Goal: Information Seeking & Learning: Learn about a topic

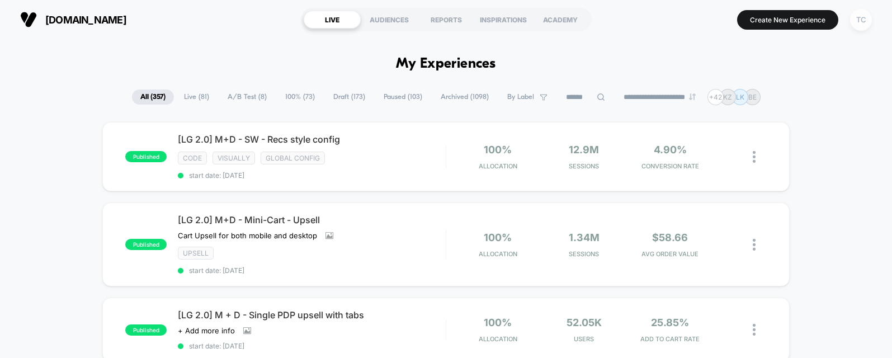
click at [819, 13] on div "TC" at bounding box center [861, 20] width 22 height 22
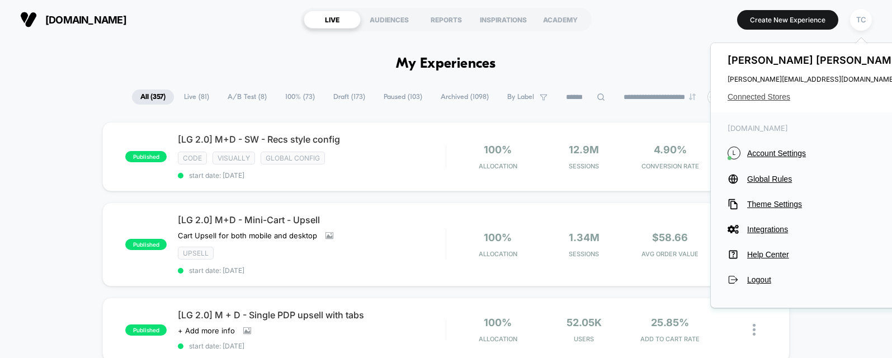
click at [780, 101] on span "Connected Stores" at bounding box center [816, 96] width 177 height 9
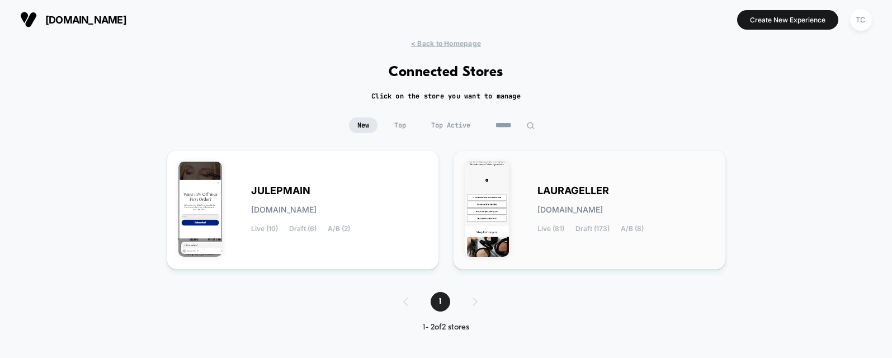
click at [522, 205] on div "[PERSON_NAME][DOMAIN_NAME] Live (81) Draft (173) A/B (8)" at bounding box center [589, 210] width 249 height 96
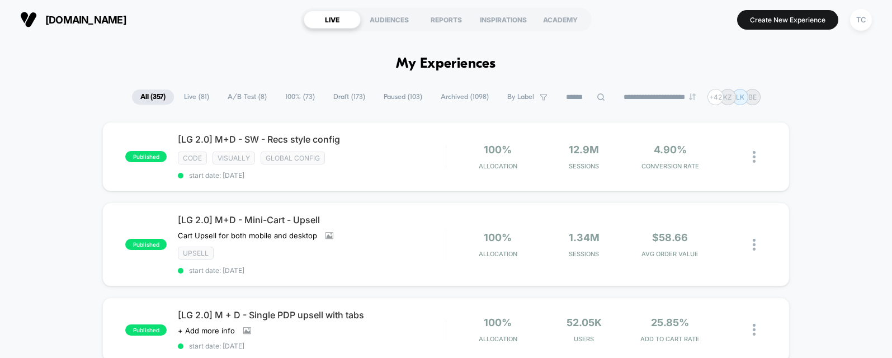
drag, startPoint x: 242, startPoint y: 100, endPoint x: 248, endPoint y: 105, distance: 8.3
click at [242, 100] on span "A/B Test ( 8 )" at bounding box center [247, 96] width 56 height 15
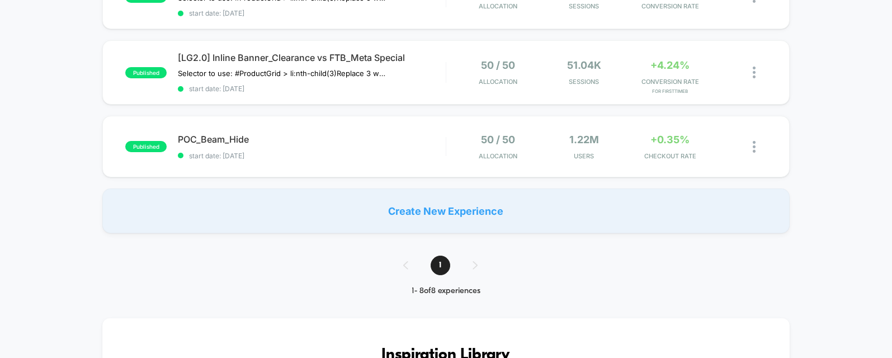
scroll to position [534, 0]
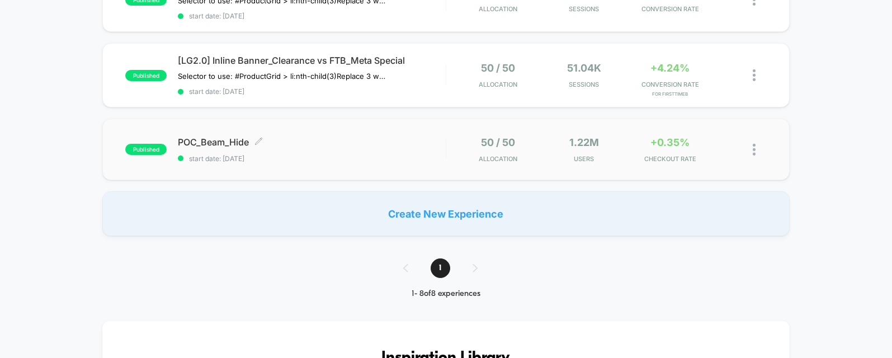
click at [267, 154] on span "start date: [DATE]" at bounding box center [311, 158] width 267 height 8
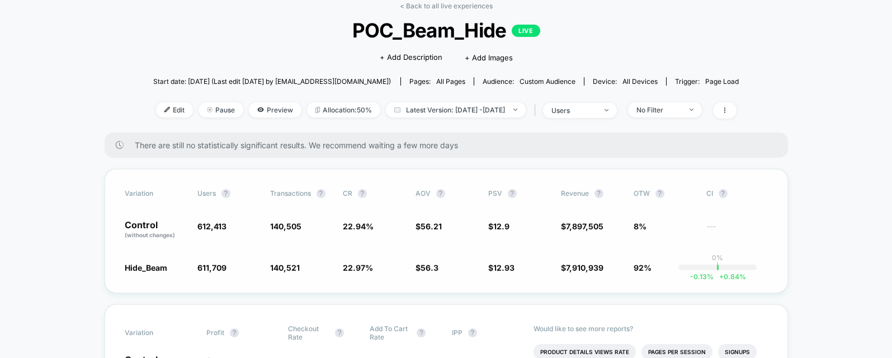
scroll to position [57, 0]
click at [596, 111] on div "users" at bounding box center [573, 110] width 45 height 8
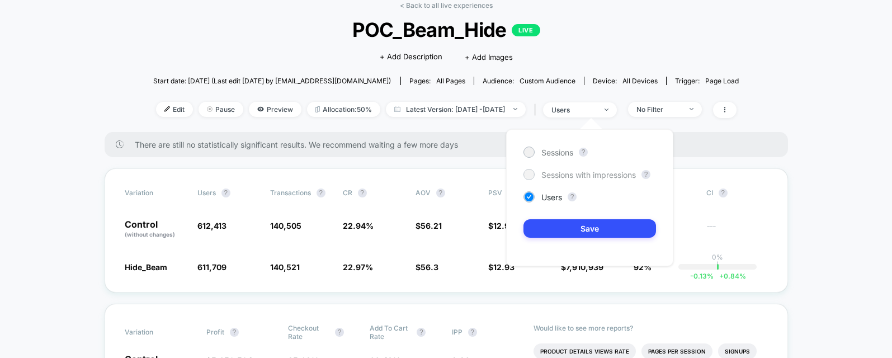
click at [592, 173] on span "Sessions with impressions" at bounding box center [588, 175] width 95 height 10
click at [601, 231] on button "Save" at bounding box center [590, 228] width 133 height 18
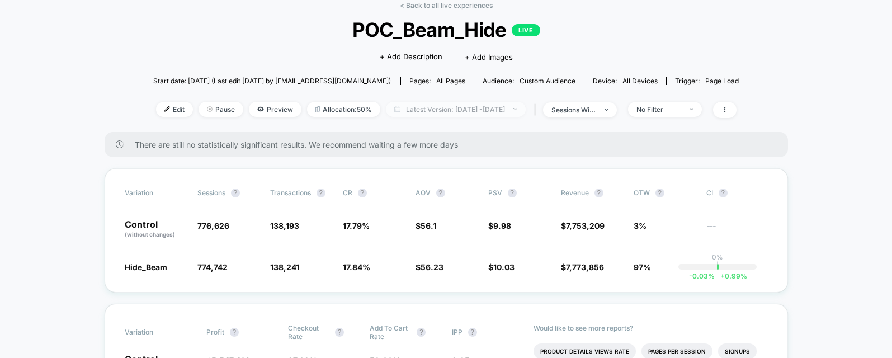
click at [489, 115] on span "Latest Version: [DATE] - [DATE]" at bounding box center [456, 109] width 140 height 15
select select "*"
select select "****"
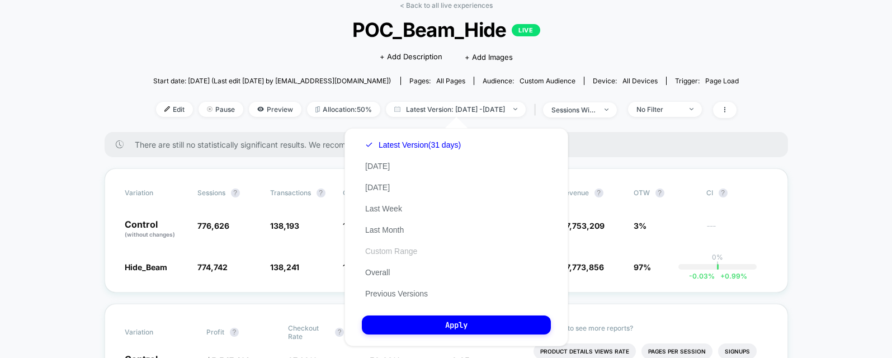
click at [392, 250] on button "Custom Range" at bounding box center [391, 251] width 59 height 10
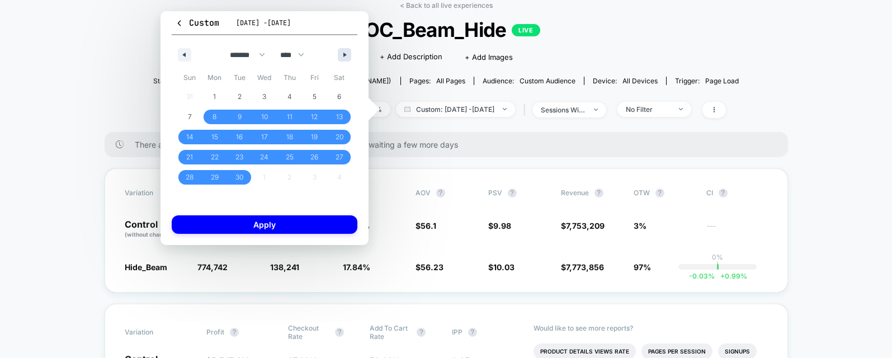
click at [341, 57] on button "button" at bounding box center [344, 54] width 13 height 13
select select "*"
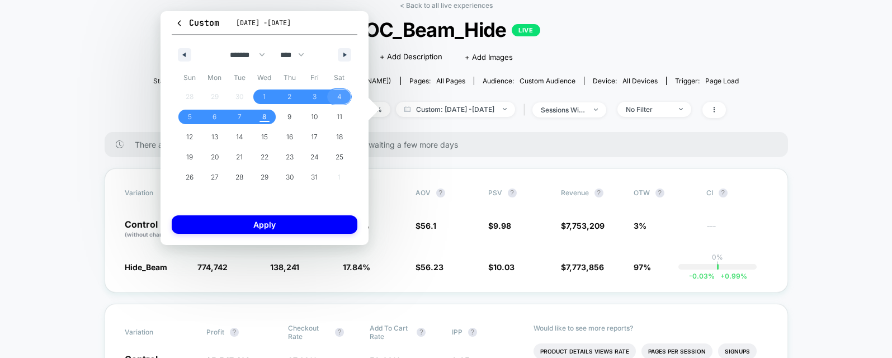
click at [338, 97] on span "4" at bounding box center [339, 97] width 4 height 20
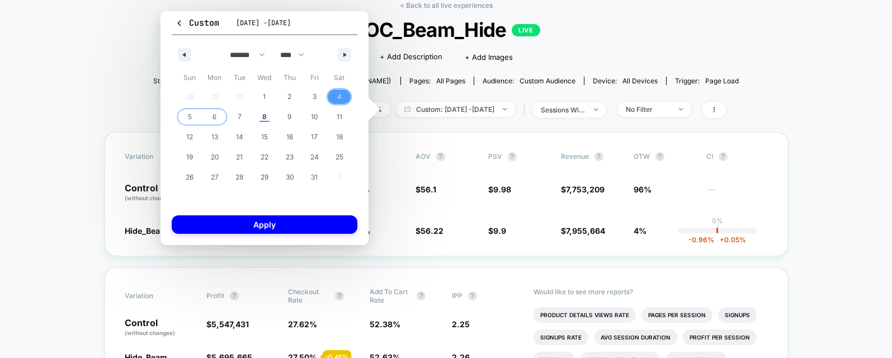
click at [218, 117] on span "6" at bounding box center [214, 117] width 25 height 15
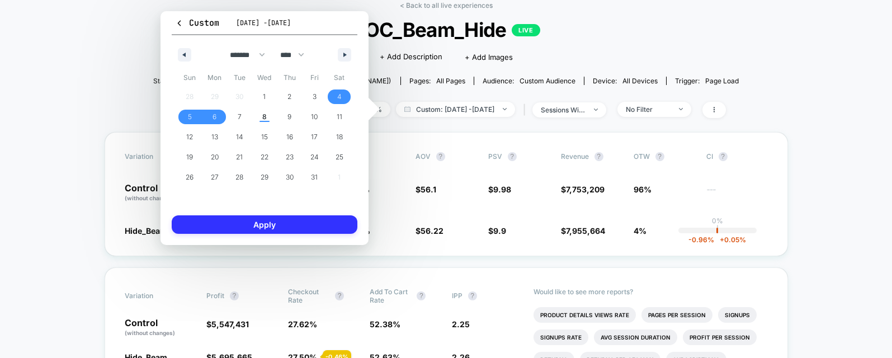
click at [273, 227] on button "Apply" at bounding box center [265, 224] width 186 height 18
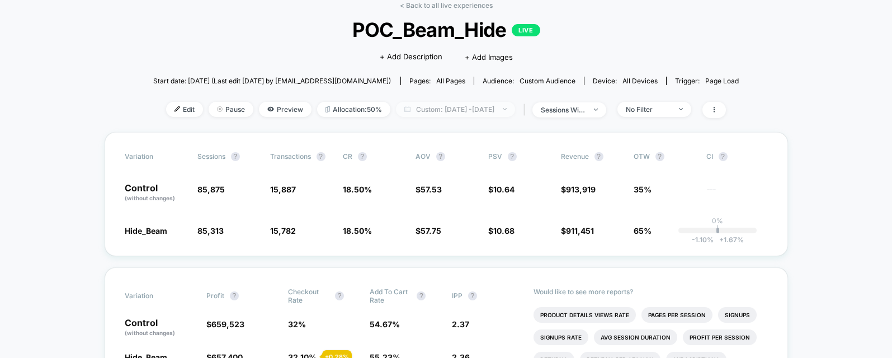
click at [482, 112] on span "Custom: [DATE] - [DATE]" at bounding box center [455, 109] width 119 height 15
select select "*"
select select "****"
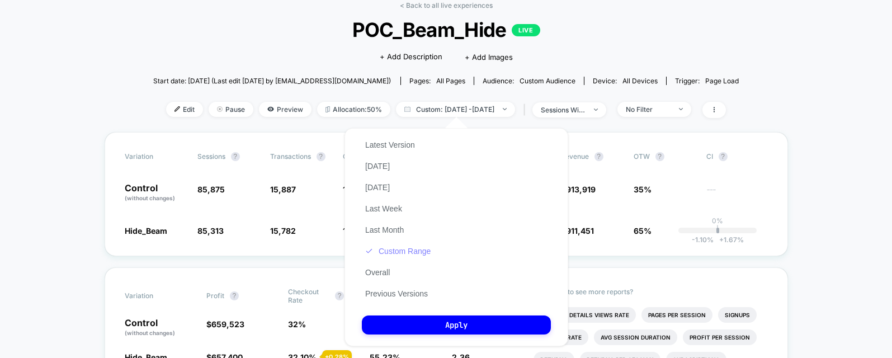
click at [402, 253] on button "Custom Range" at bounding box center [398, 251] width 72 height 10
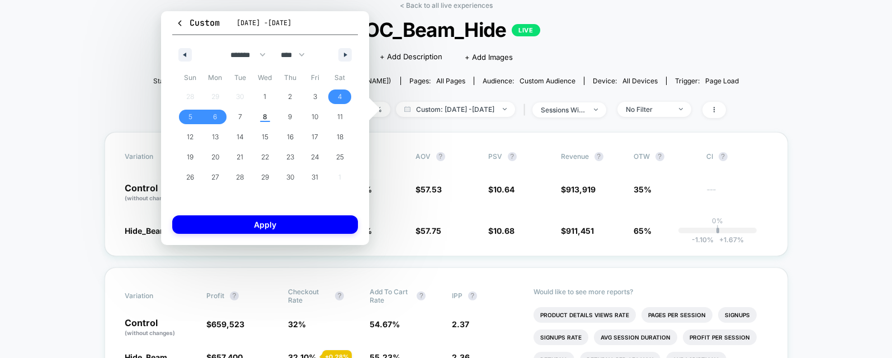
click at [193, 56] on div "******* ******** ***** ***** *** **** **** ****** ********* ******* ******** **…" at bounding box center [265, 52] width 186 height 34
click at [183, 54] on icon "button" at bounding box center [184, 55] width 6 height 4
select select "*"
click at [218, 180] on span "29" at bounding box center [215, 177] width 8 height 20
click at [243, 180] on span "30" at bounding box center [240, 177] width 8 height 20
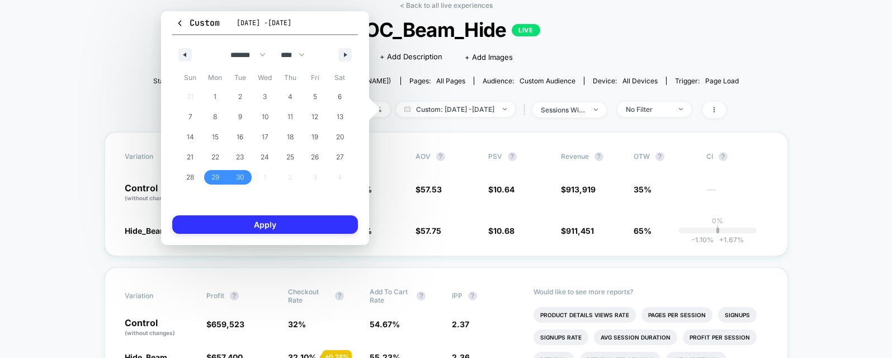
click at [286, 223] on button "Apply" at bounding box center [265, 224] width 186 height 18
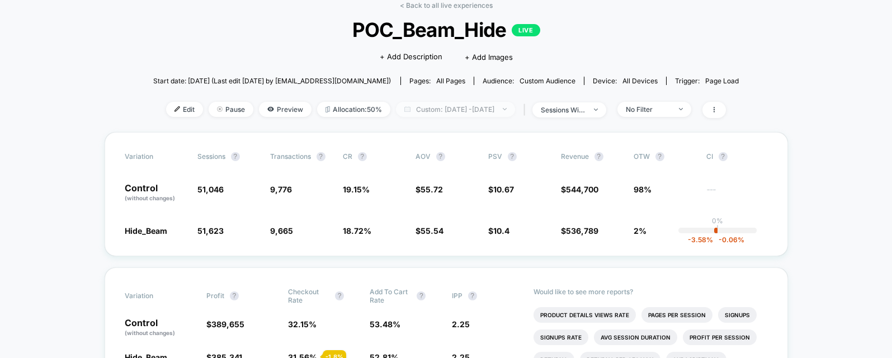
click at [469, 113] on span "Custom: [DATE] - [DATE]" at bounding box center [455, 109] width 119 height 15
select select "*"
select select "****"
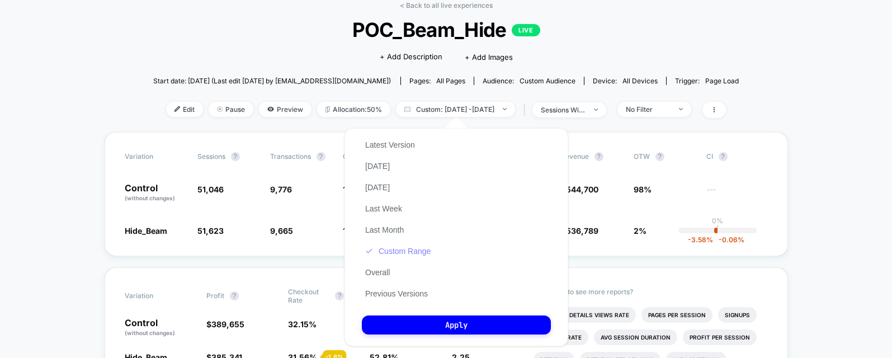
click at [412, 250] on button "Custom Range" at bounding box center [398, 251] width 72 height 10
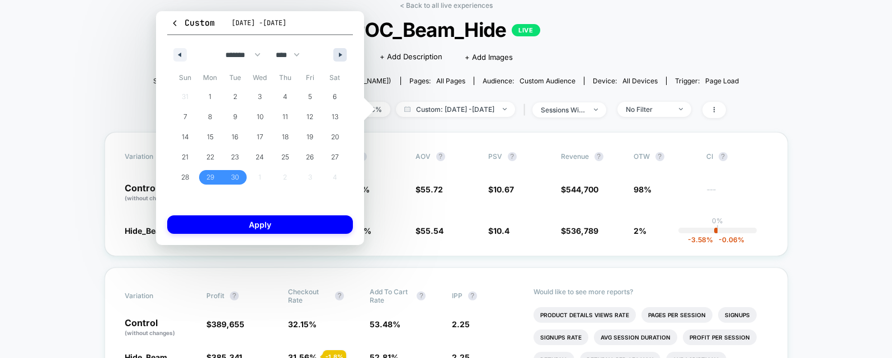
click at [342, 55] on icon "button" at bounding box center [342, 55] width 6 height 4
select select "*"
click at [327, 96] on span "4" at bounding box center [334, 96] width 25 height 15
click at [208, 116] on span "6" at bounding box center [210, 117] width 4 height 20
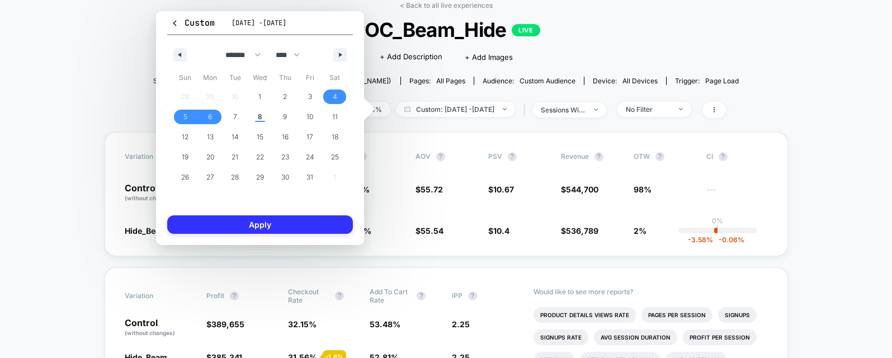
click at [291, 230] on button "Apply" at bounding box center [260, 224] width 186 height 18
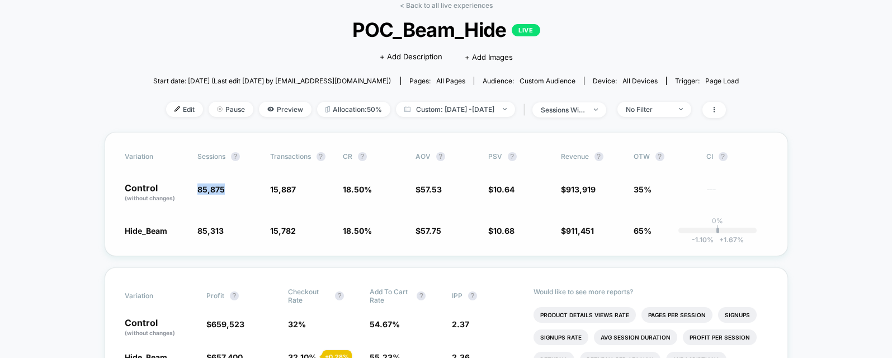
drag, startPoint x: 225, startPoint y: 190, endPoint x: 196, endPoint y: 190, distance: 29.6
click at [196, 190] on div "Control (without changes) 85,875 15,887 18.50 % $ 57.53 $ 10.64 $ 913,919 35% -…" at bounding box center [446, 192] width 643 height 19
copy span "85,875"
click at [586, 113] on div "sessions with impression" at bounding box center [563, 110] width 45 height 8
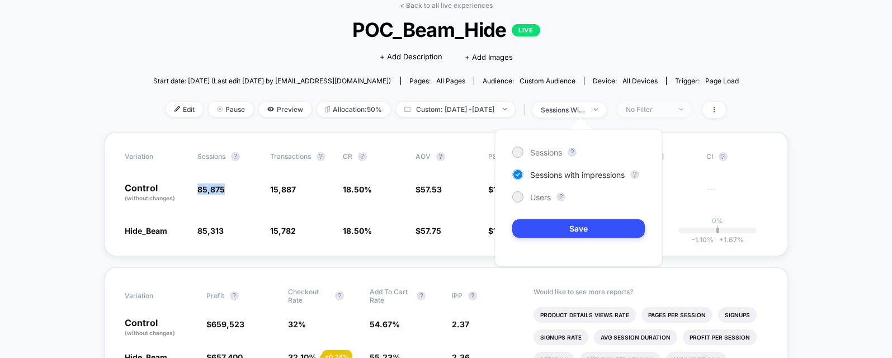
click at [649, 106] on div "No Filter" at bounding box center [648, 109] width 45 height 8
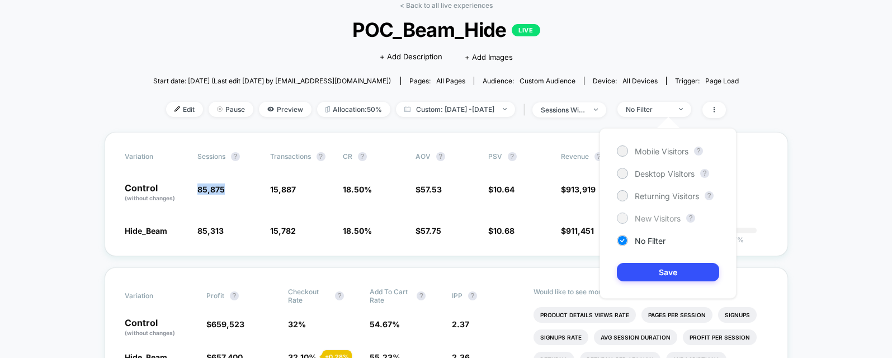
click at [649, 215] on span "New Visitors" at bounding box center [658, 219] width 46 height 10
click at [655, 266] on button "Save" at bounding box center [668, 272] width 102 height 18
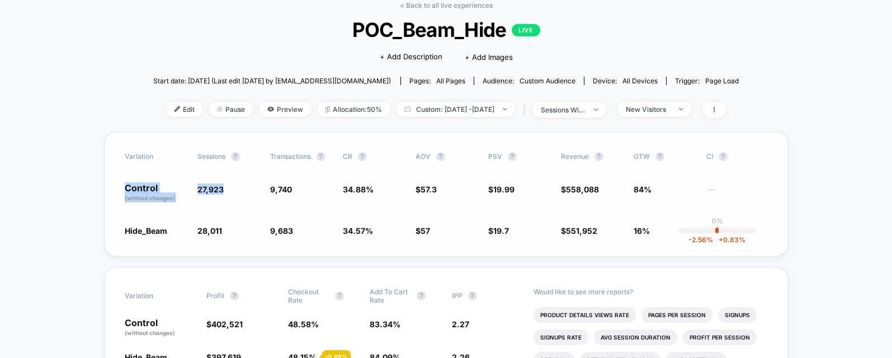
drag, startPoint x: 232, startPoint y: 192, endPoint x: 191, endPoint y: 191, distance: 40.3
click at [191, 191] on div "Control (without changes) 27,923 9,740 34.88 % $ 57.3 $ 19.99 $ 558,088 84% ---" at bounding box center [446, 192] width 643 height 19
copy div "Control (without changes) 27,923"
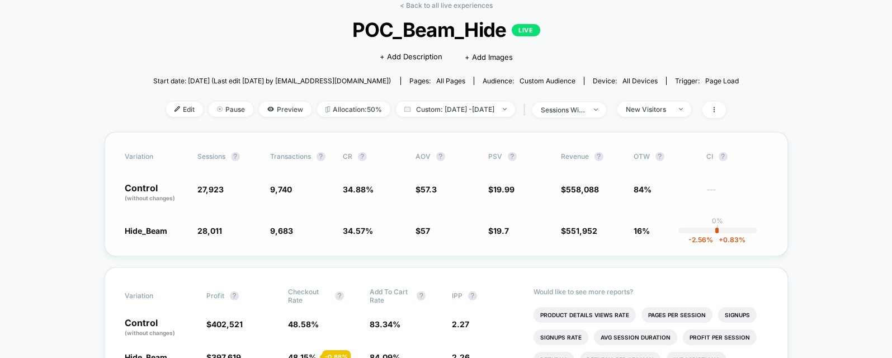
click at [223, 192] on span "27,923" at bounding box center [228, 192] width 62 height 19
drag, startPoint x: 221, startPoint y: 189, endPoint x: 197, endPoint y: 188, distance: 24.1
click at [197, 188] on span "27,923" at bounding box center [228, 192] width 62 height 19
copy span "27,923"
click at [249, 204] on div "Variation Sessions ? Transactions ? CR ? AOV ? PSV ? Revenue ? OTW ? CI ? Contr…" at bounding box center [446, 194] width 683 height 124
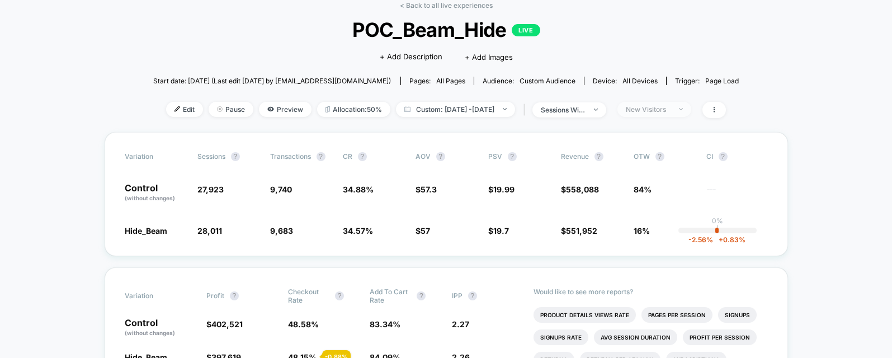
click at [671, 110] on div "New Visitors" at bounding box center [648, 109] width 45 height 8
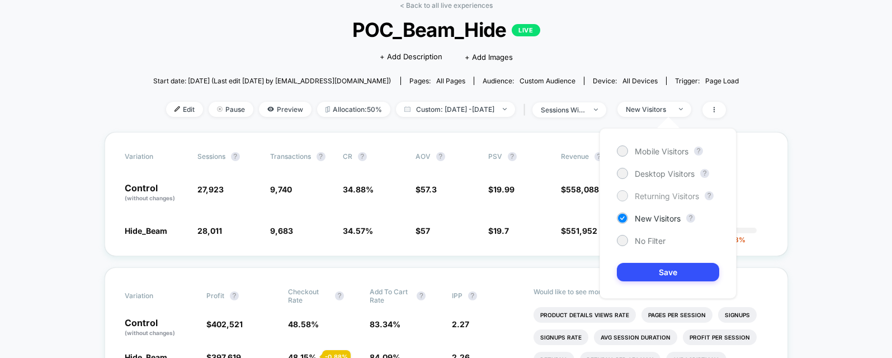
click at [649, 195] on span "Returning Visitors" at bounding box center [667, 196] width 64 height 10
click at [654, 271] on button "Save" at bounding box center [668, 272] width 102 height 18
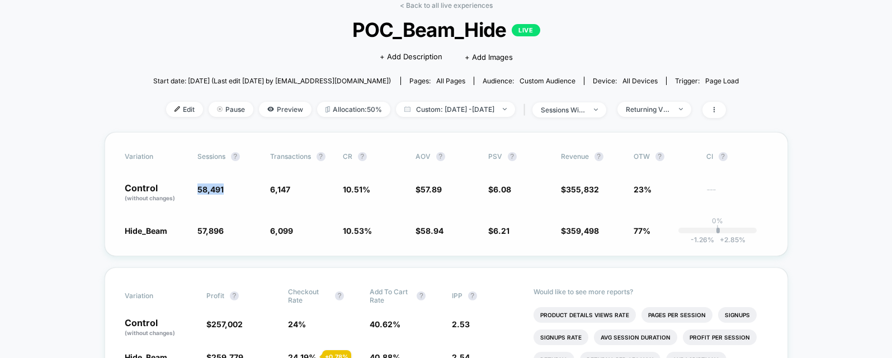
drag, startPoint x: 227, startPoint y: 191, endPoint x: 198, endPoint y: 191, distance: 28.5
click at [198, 191] on span "58,491" at bounding box center [228, 192] width 62 height 19
copy span "58,491"
click at [482, 113] on span "Custom: [DATE] - [DATE]" at bounding box center [455, 109] width 119 height 15
select select "*"
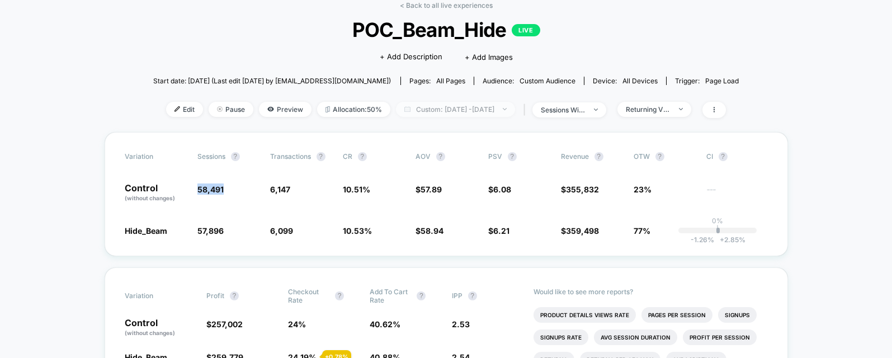
select select "****"
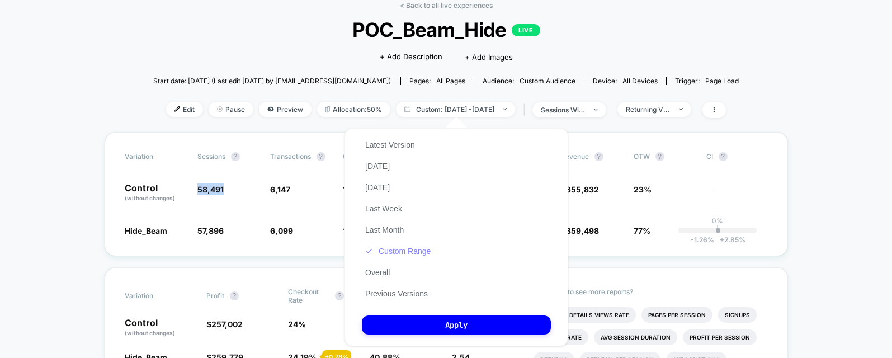
click at [408, 249] on button "Custom Range" at bounding box center [398, 251] width 72 height 10
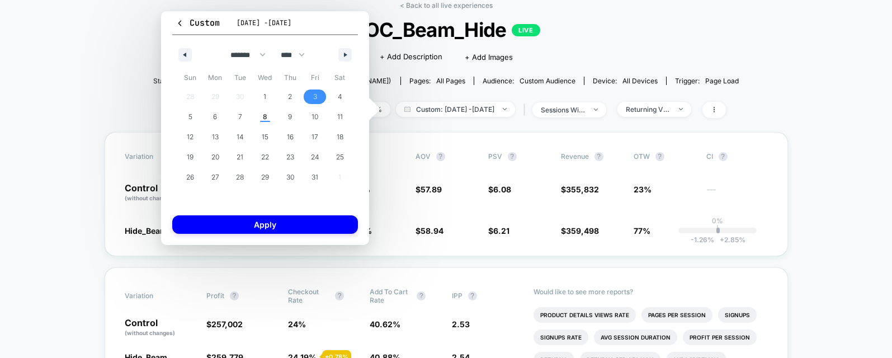
click at [314, 96] on span "3" at bounding box center [315, 97] width 4 height 20
click at [266, 120] on span "8" at bounding box center [265, 117] width 4 height 20
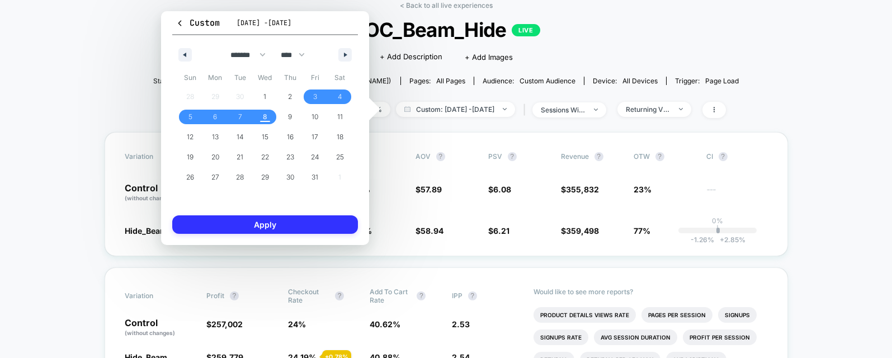
click at [308, 219] on button "Apply" at bounding box center [265, 224] width 186 height 18
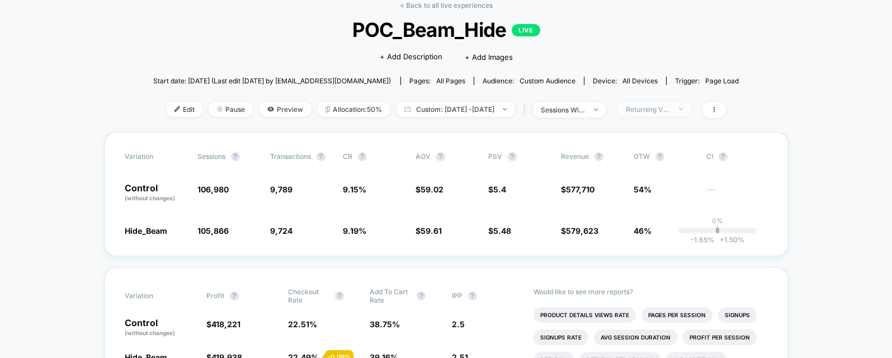
click at [666, 108] on div "Returning Visitors" at bounding box center [648, 109] width 45 height 8
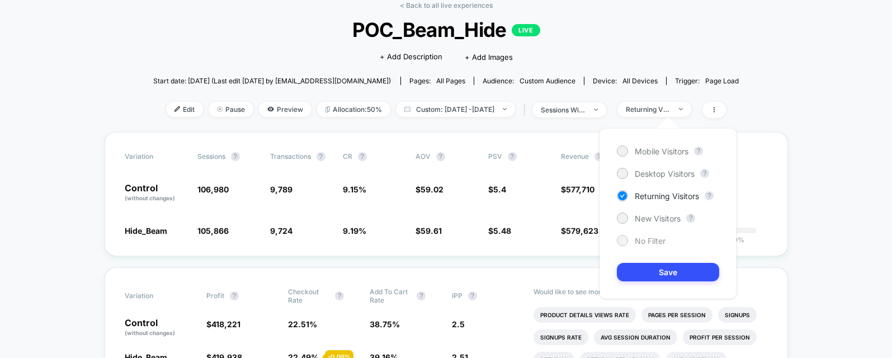
click at [644, 242] on span "No Filter" at bounding box center [650, 241] width 31 height 10
click at [653, 268] on button "Save" at bounding box center [668, 272] width 102 height 18
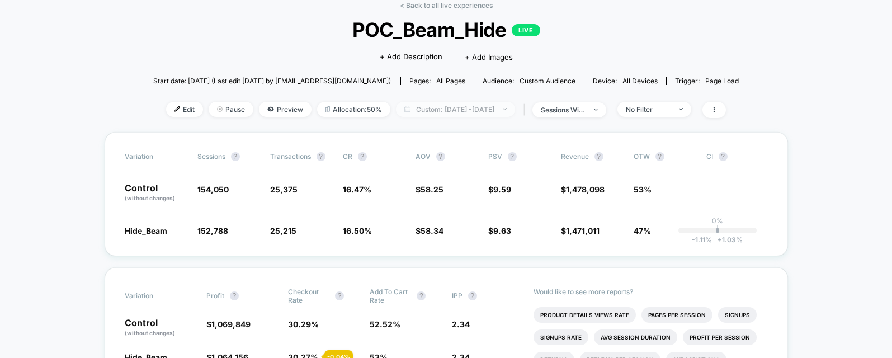
click at [491, 109] on span "Custom: [DATE] - [DATE]" at bounding box center [455, 109] width 119 height 15
select select "*"
select select "****"
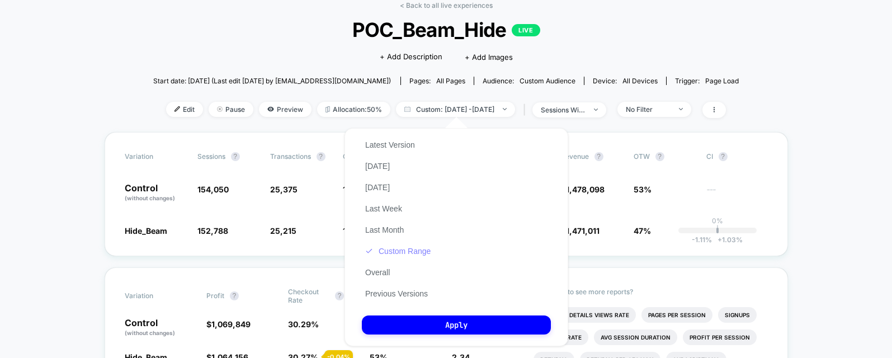
click at [410, 249] on button "Custom Range" at bounding box center [398, 251] width 72 height 10
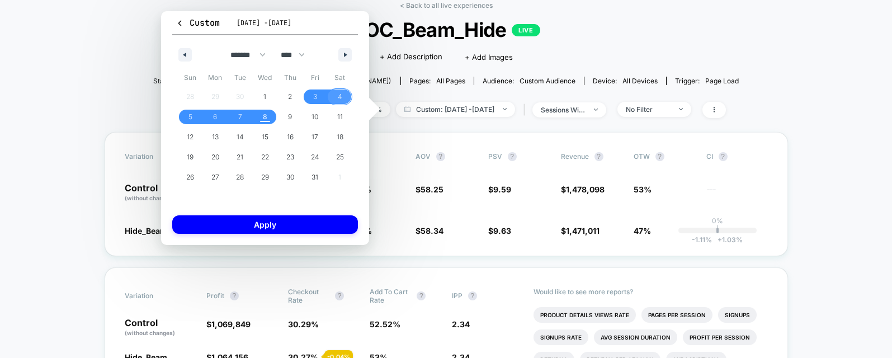
click at [344, 99] on span "4" at bounding box center [339, 96] width 25 height 15
click at [267, 118] on span "8" at bounding box center [265, 117] width 25 height 15
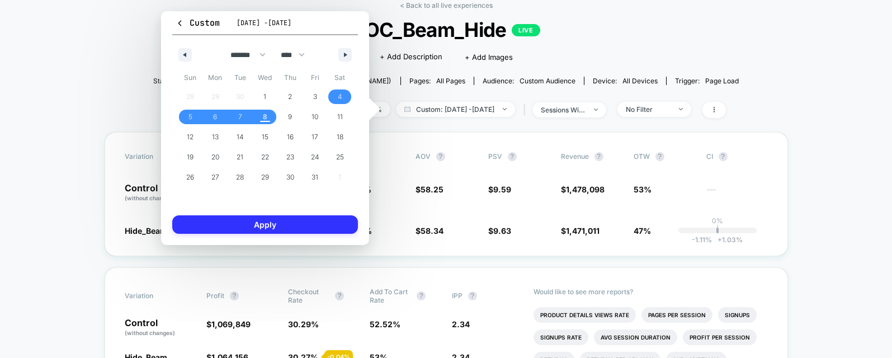
click at [310, 223] on button "Apply" at bounding box center [265, 224] width 186 height 18
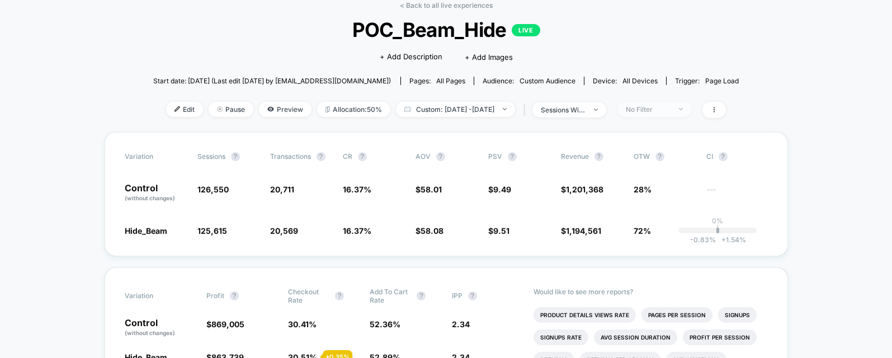
click at [665, 107] on div "No Filter" at bounding box center [648, 109] width 45 height 8
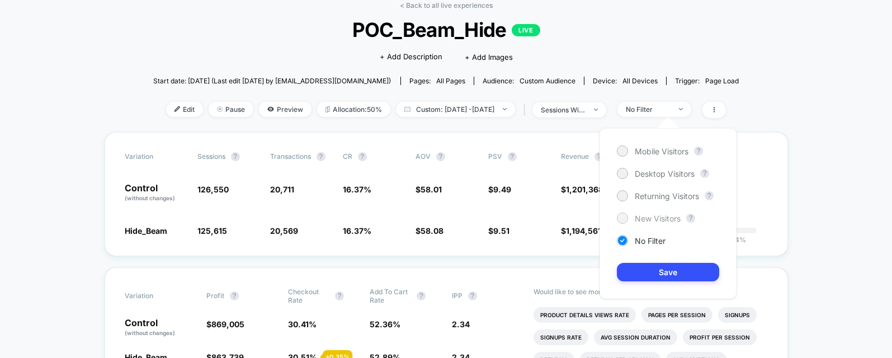
click at [654, 223] on div "New Visitors" at bounding box center [649, 218] width 64 height 11
click at [655, 273] on button "Save" at bounding box center [668, 272] width 102 height 18
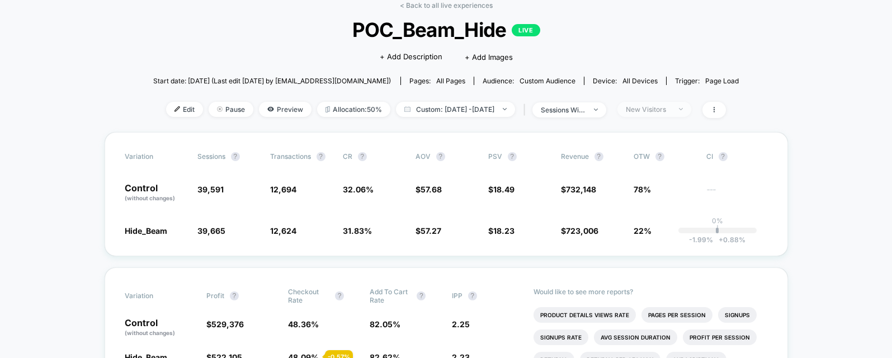
click at [671, 112] on div "New Visitors" at bounding box center [648, 109] width 45 height 8
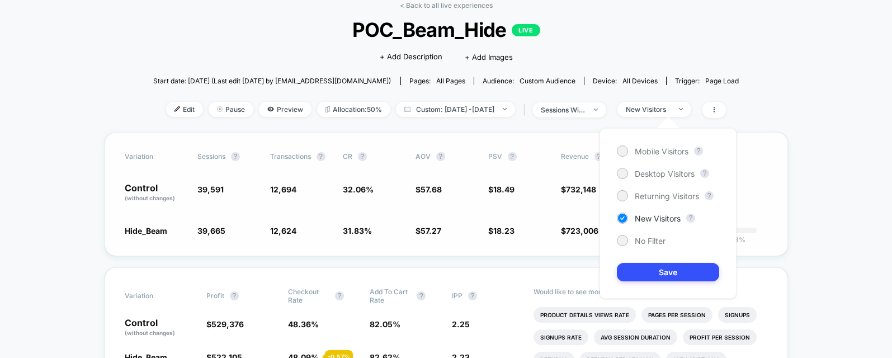
click at [477, 232] on div "Hide_Beam 39,665 + 0.19 % 12,624 - 0.74 % 31.83 % - 0.74 % $ 57.27 - 0.70 % $ 1…" at bounding box center [446, 230] width 643 height 11
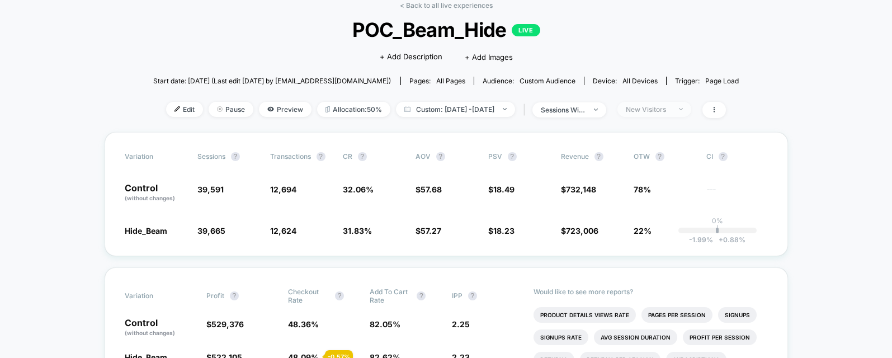
click at [666, 105] on div "New Visitors" at bounding box center [648, 109] width 45 height 8
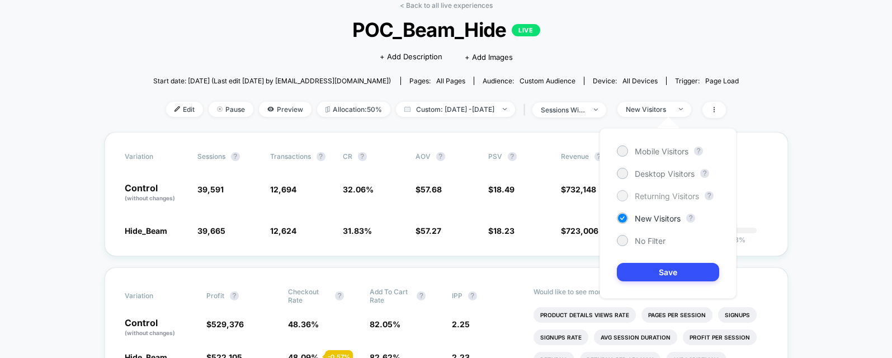
click at [654, 198] on span "Returning Visitors" at bounding box center [667, 196] width 64 height 10
click at [662, 272] on button "Save" at bounding box center [668, 272] width 102 height 18
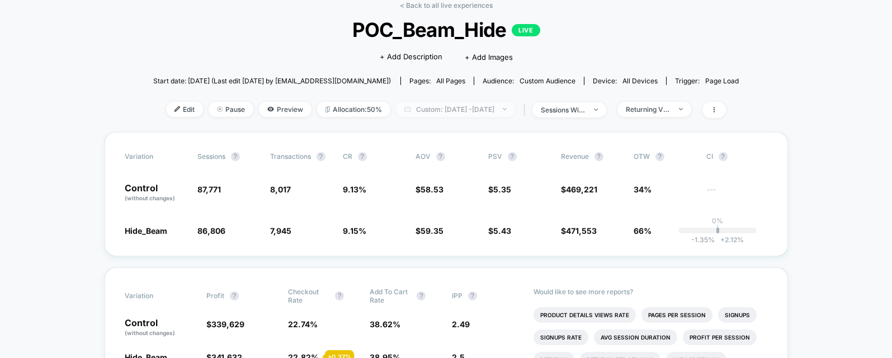
click at [482, 111] on span "Custom: [DATE] - [DATE]" at bounding box center [455, 109] width 119 height 15
select select "*"
select select "****"
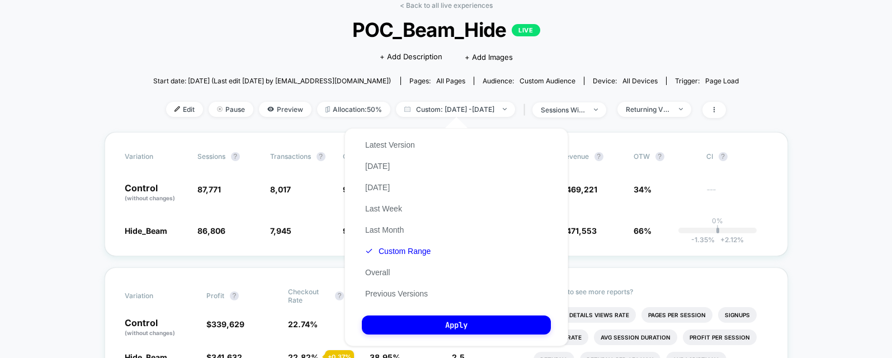
click at [393, 244] on div "Latest Version [DATE] [DATE] Last Week Last Month Custom Range Overall Previous…" at bounding box center [398, 219] width 72 height 170
click at [393, 248] on button "Custom Range" at bounding box center [398, 251] width 72 height 10
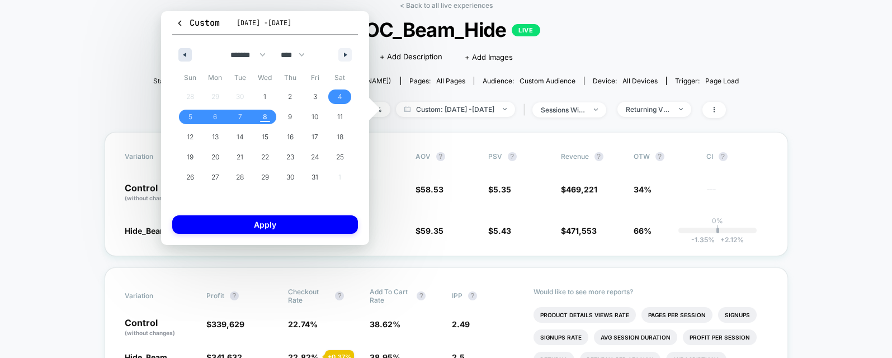
click at [181, 54] on icon "button" at bounding box center [184, 55] width 6 height 4
select select "*"
click at [215, 182] on span "29" at bounding box center [215, 177] width 8 height 20
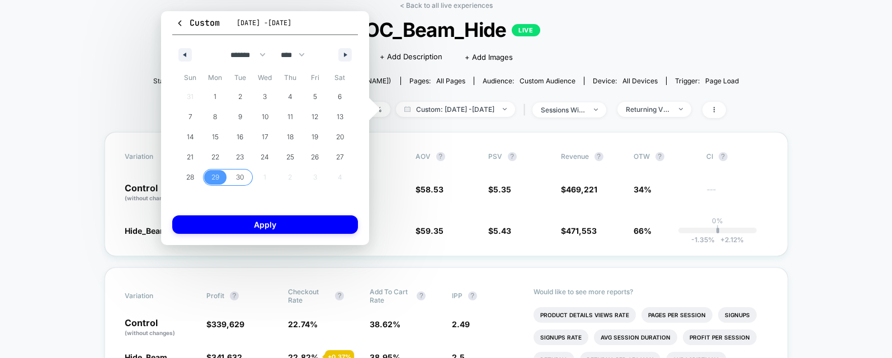
click at [234, 178] on span "30" at bounding box center [240, 177] width 25 height 15
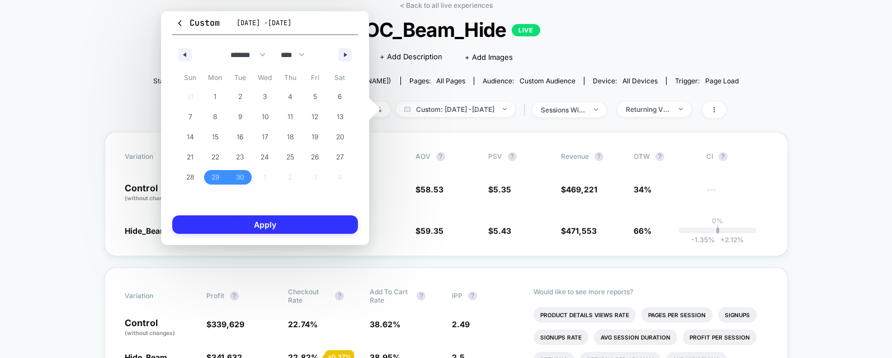
click at [275, 226] on button "Apply" at bounding box center [265, 224] width 186 height 18
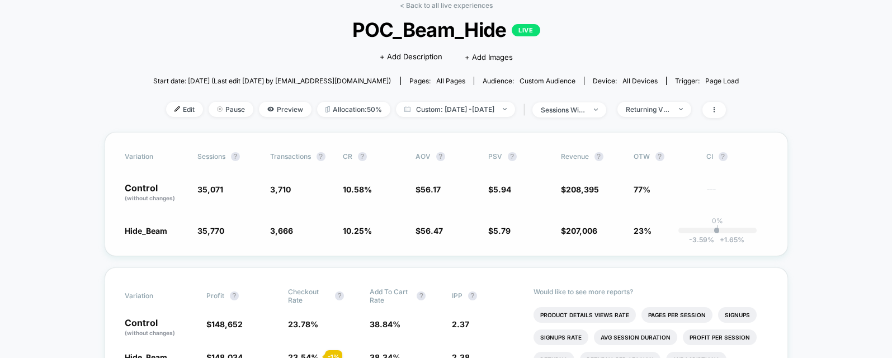
click at [501, 190] on span "5.94" at bounding box center [502, 190] width 18 height 10
click at [668, 109] on div "Returning Visitors" at bounding box center [648, 109] width 45 height 8
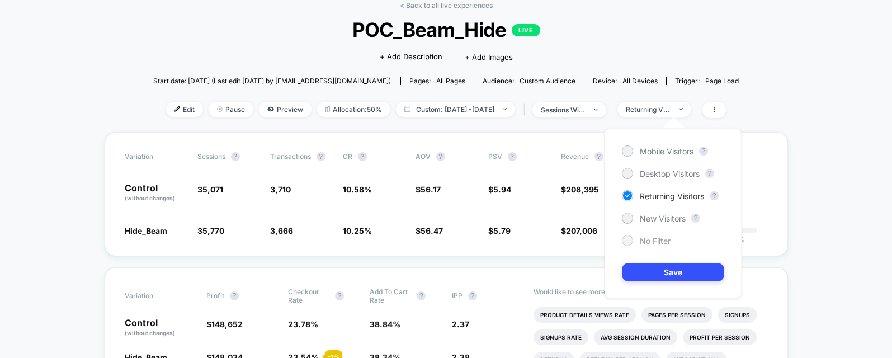
click at [648, 244] on span "No Filter" at bounding box center [655, 241] width 31 height 10
click at [653, 268] on button "Save" at bounding box center [673, 272] width 102 height 18
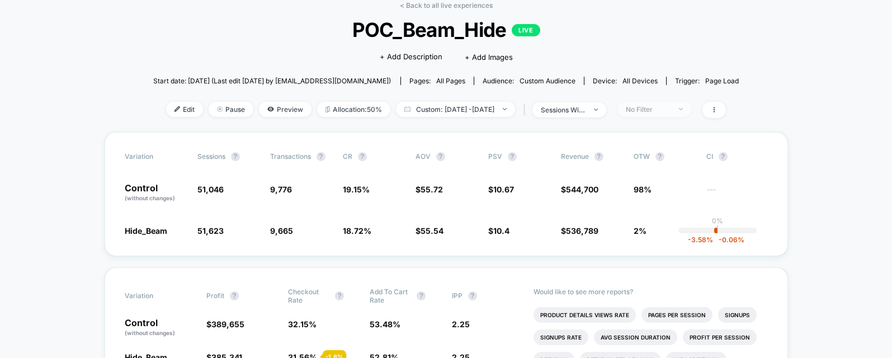
click at [663, 102] on span "No Filter" at bounding box center [654, 109] width 74 height 15
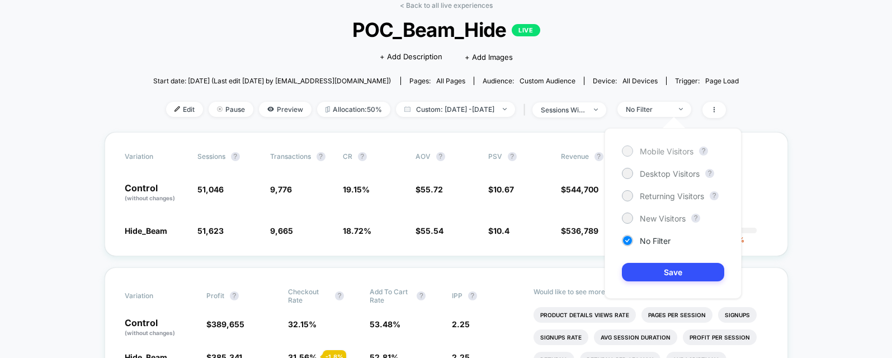
click at [668, 147] on span "Mobile Visitors" at bounding box center [667, 152] width 54 height 10
click at [675, 275] on button "Save" at bounding box center [673, 272] width 102 height 18
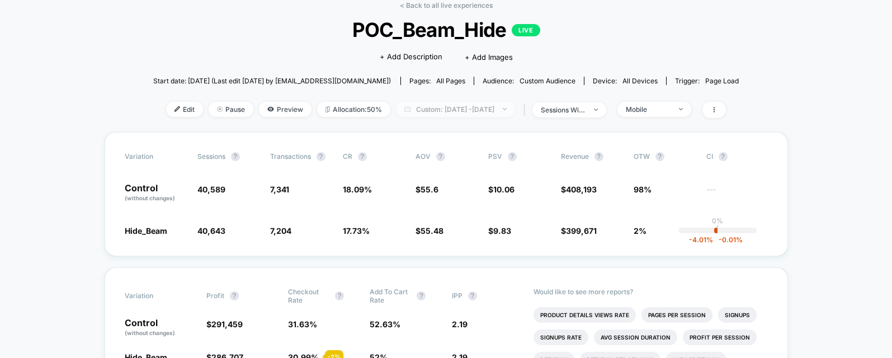
click at [474, 109] on span "Custom: [DATE] - [DATE]" at bounding box center [455, 109] width 119 height 15
select select "*"
select select "****"
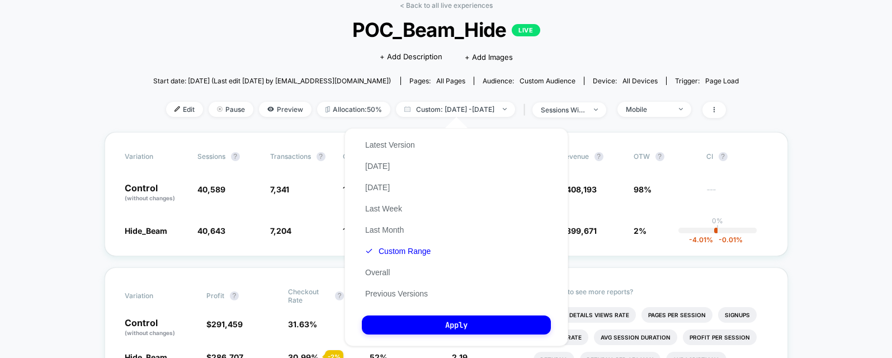
click at [410, 258] on div "Latest Version [DATE] [DATE] Last Week Last Month Custom Range Overall Previous…" at bounding box center [398, 219] width 72 height 170
click at [411, 254] on button "Custom Range" at bounding box center [398, 251] width 72 height 10
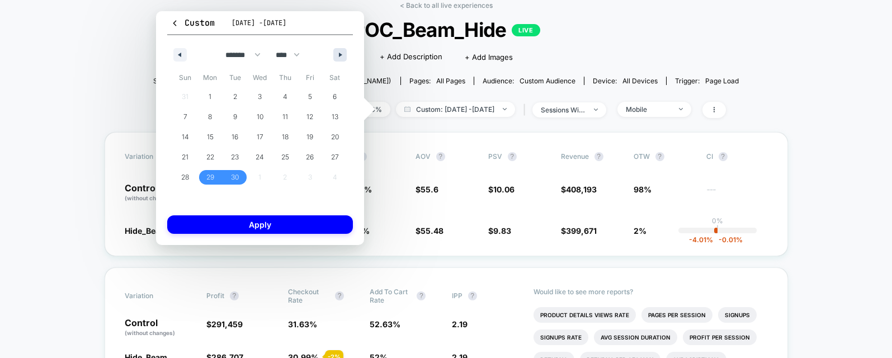
click at [340, 56] on icon "button" at bounding box center [342, 55] width 6 height 4
select select "*"
click at [333, 96] on span "4" at bounding box center [335, 97] width 4 height 20
click at [260, 117] on span "8" at bounding box center [260, 117] width 4 height 20
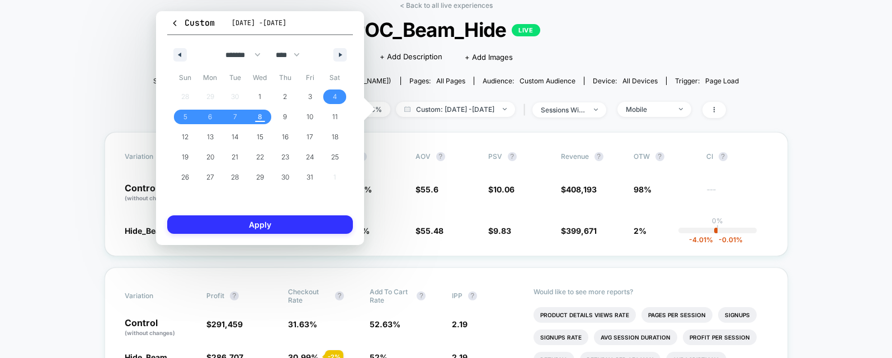
click at [314, 228] on button "Apply" at bounding box center [260, 224] width 186 height 18
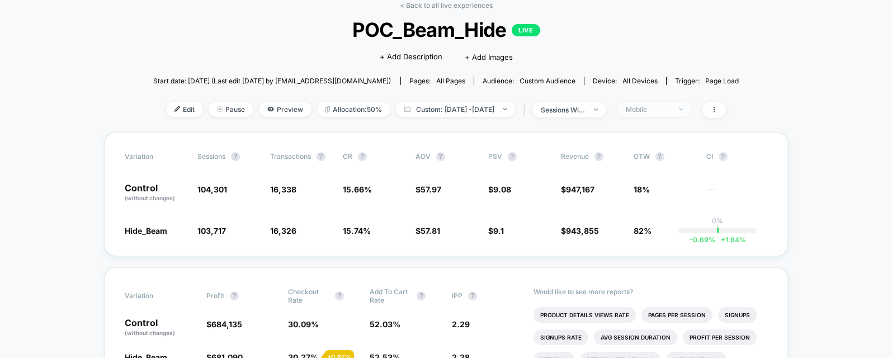
click at [666, 113] on div "Mobile" at bounding box center [648, 109] width 45 height 8
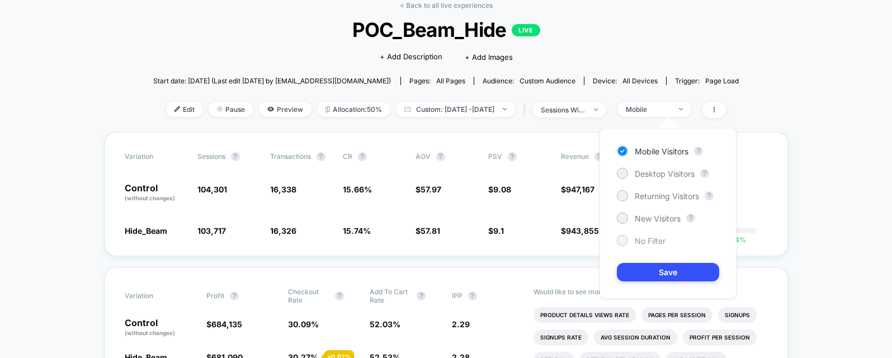
click at [647, 243] on span "No Filter" at bounding box center [650, 241] width 31 height 10
click at [661, 271] on button "Save" at bounding box center [668, 272] width 102 height 18
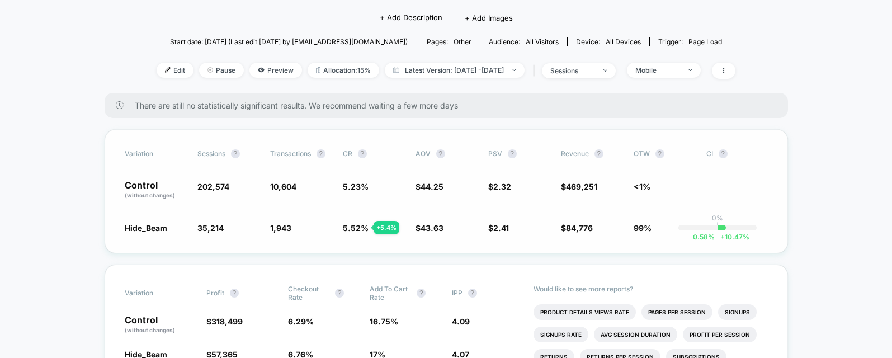
scroll to position [96, 0]
click at [504, 73] on span "Latest Version: Mar 9, 2025 - Apr 8, 2025" at bounding box center [455, 70] width 140 height 15
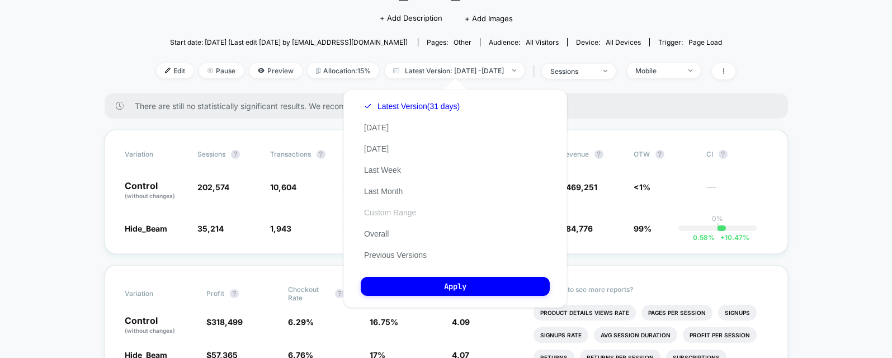
click at [397, 208] on button "Custom Range" at bounding box center [390, 213] width 59 height 10
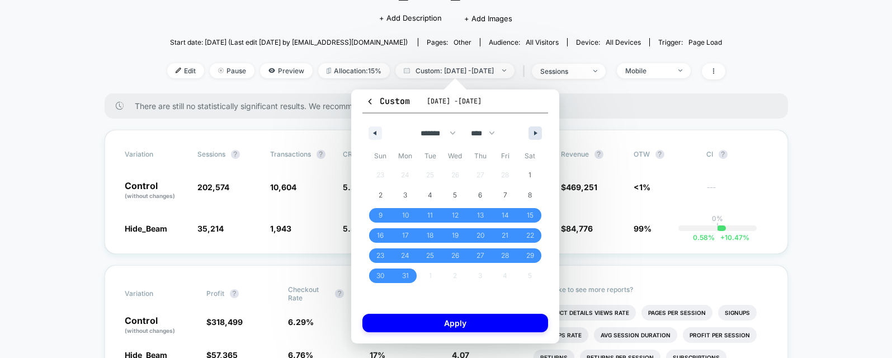
click at [535, 133] on icon "button" at bounding box center [537, 133] width 6 height 4
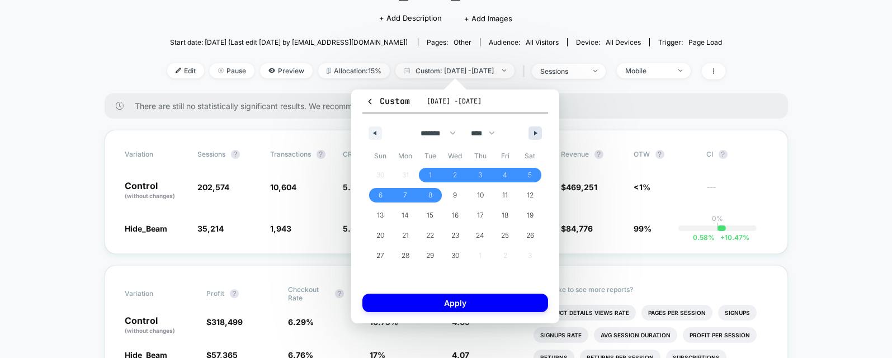
click at [535, 133] on icon "button" at bounding box center [537, 133] width 6 height 4
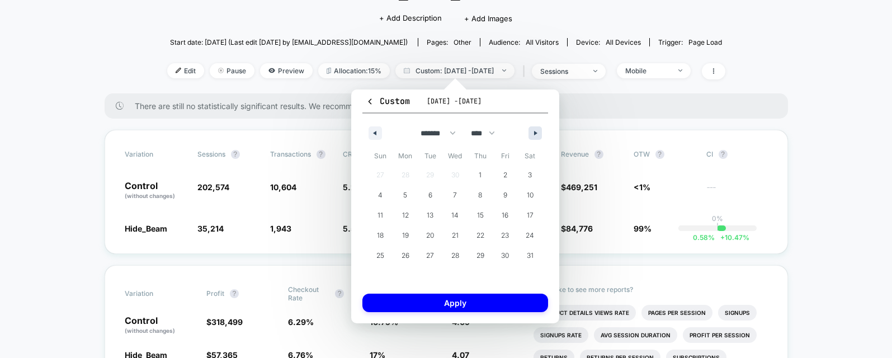
click at [535, 133] on icon "button" at bounding box center [537, 133] width 6 height 4
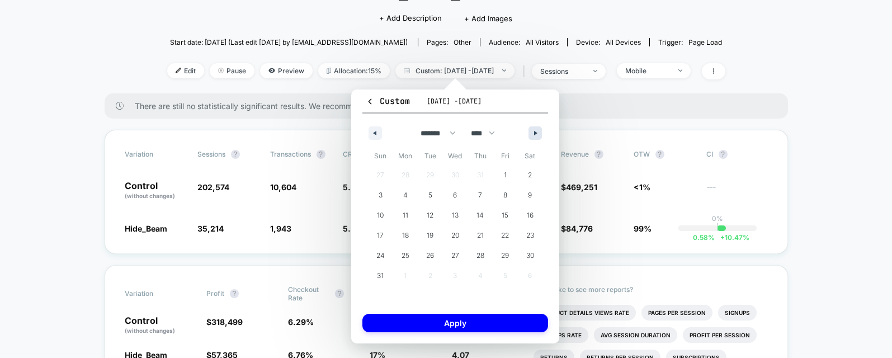
click at [535, 133] on icon "button" at bounding box center [537, 133] width 6 height 4
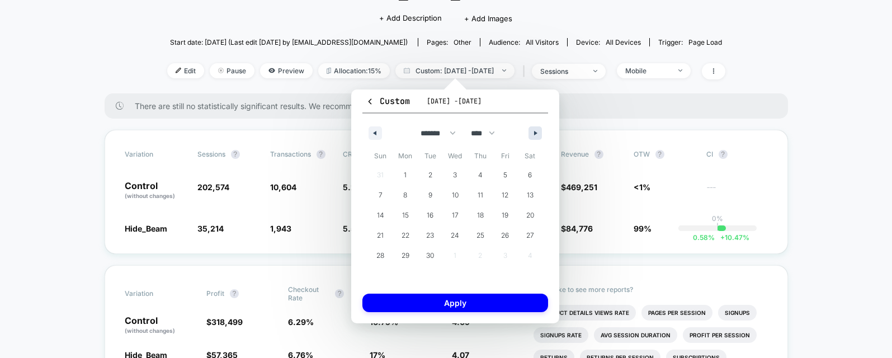
click at [535, 133] on icon "button" at bounding box center [537, 133] width 6 height 4
select select "*"
click at [525, 173] on span "4" at bounding box center [529, 175] width 25 height 15
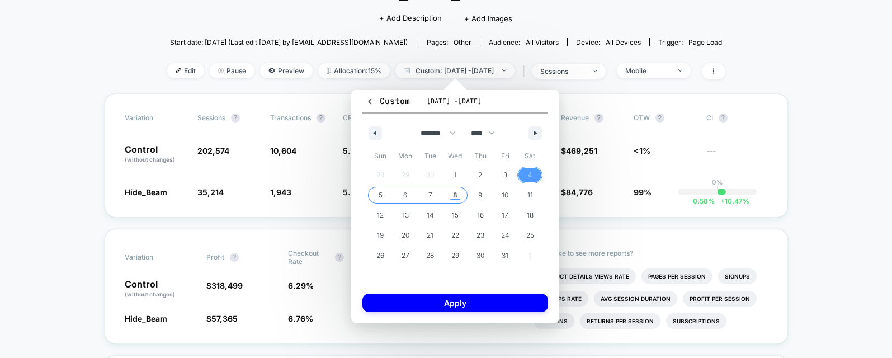
click at [453, 190] on span "8" at bounding box center [455, 195] width 4 height 20
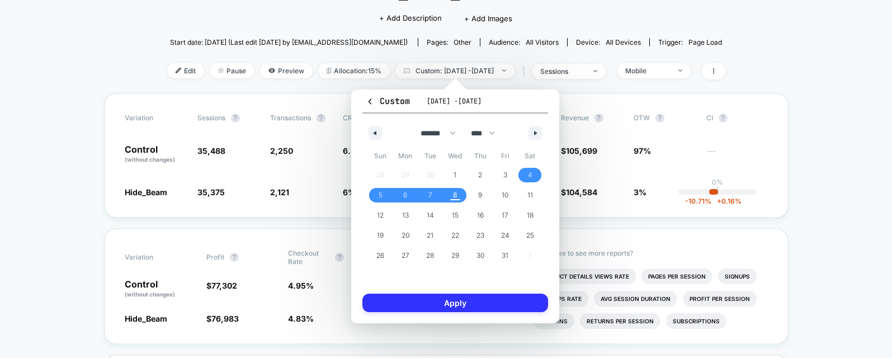
click at [502, 303] on button "Apply" at bounding box center [455, 303] width 186 height 18
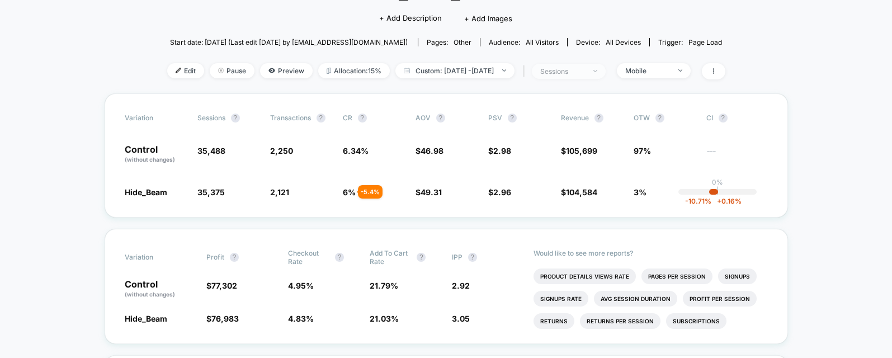
click at [585, 74] on div "sessions" at bounding box center [562, 71] width 45 height 8
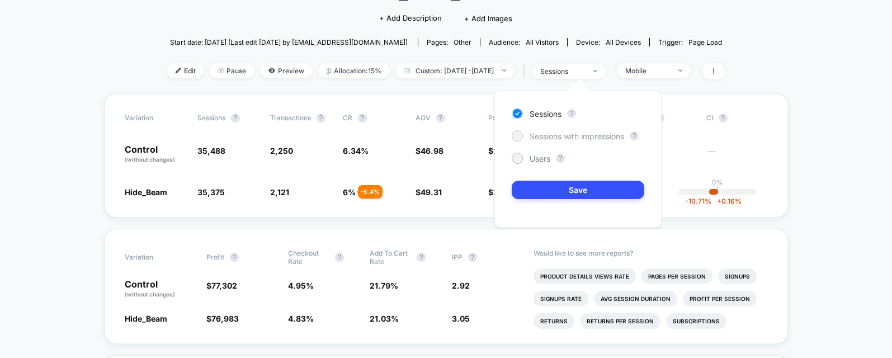
click at [595, 134] on span "Sessions with impressions" at bounding box center [577, 136] width 95 height 10
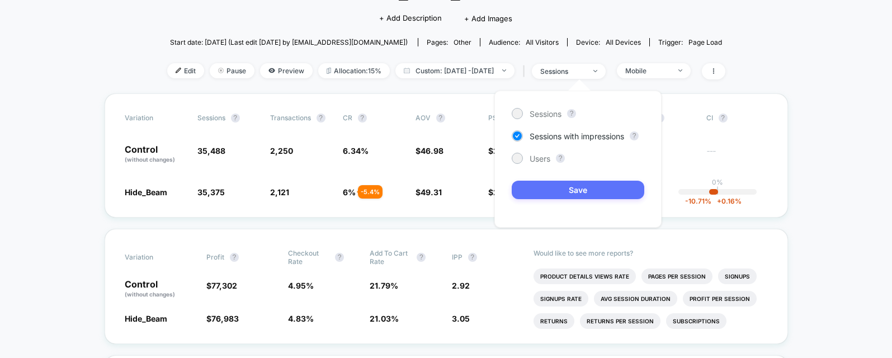
click at [612, 186] on button "Save" at bounding box center [578, 190] width 133 height 18
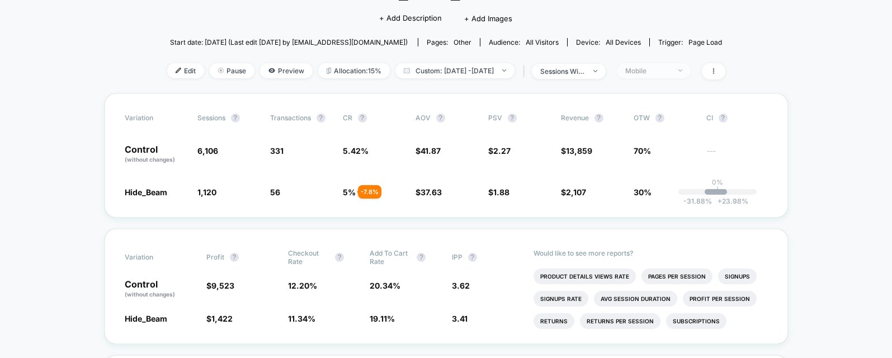
click at [670, 68] on div "Mobile" at bounding box center [647, 71] width 45 height 8
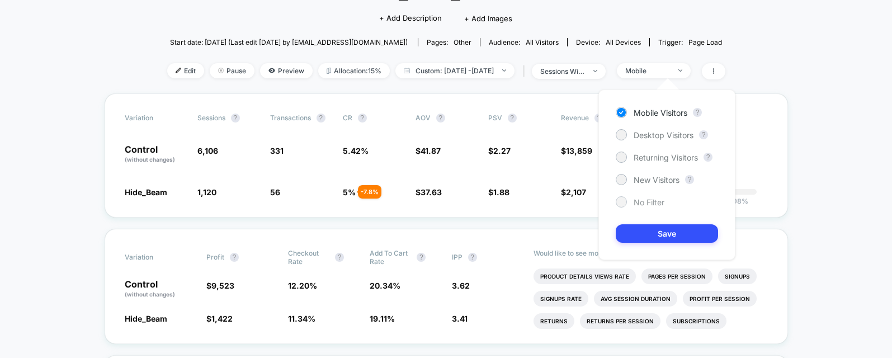
click at [649, 201] on span "No Filter" at bounding box center [649, 202] width 31 height 10
click at [662, 229] on button "Save" at bounding box center [667, 233] width 102 height 18
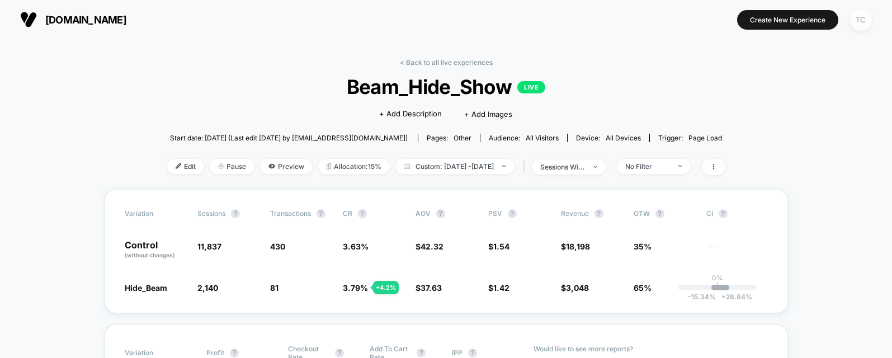
click at [856, 16] on div "TC" at bounding box center [861, 20] width 22 height 22
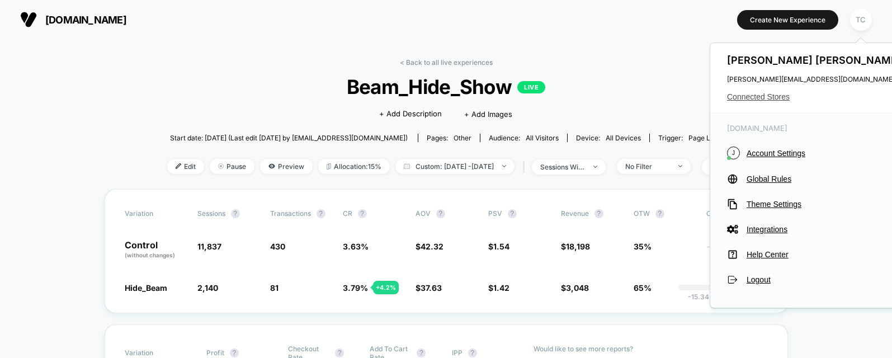
click at [752, 101] on span "Connected Stores" at bounding box center [815, 96] width 177 height 9
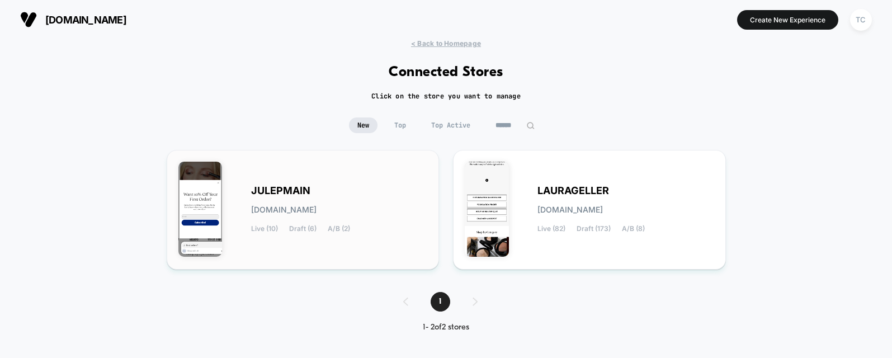
click at [291, 215] on div "JULEPMAIN julepmain.myshopify.com Live (10) Draft (6) A/B (2)" at bounding box center [339, 210] width 177 height 46
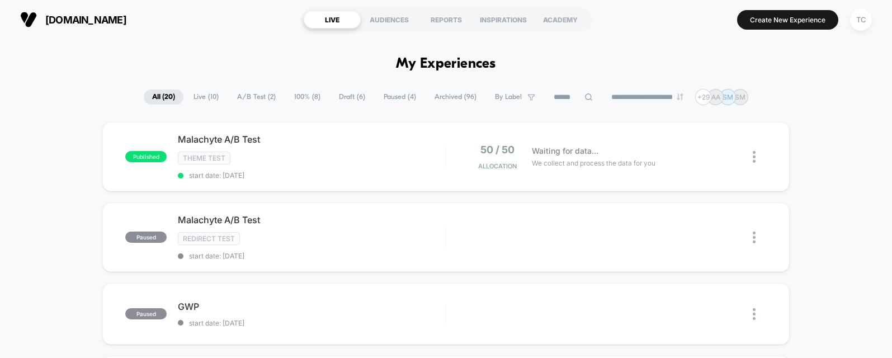
click at [244, 99] on span "A/B Test ( 2 )" at bounding box center [256, 96] width 55 height 15
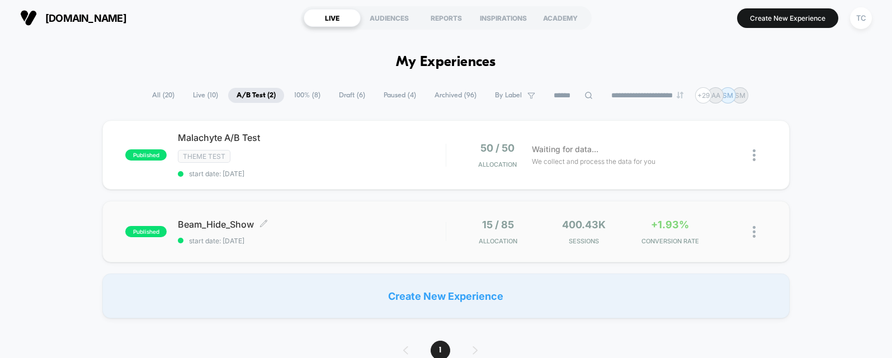
scroll to position [2, 0]
click at [319, 234] on div "Beam_Hide_Show Click to edit experience details Click to edit experience detail…" at bounding box center [311, 231] width 267 height 26
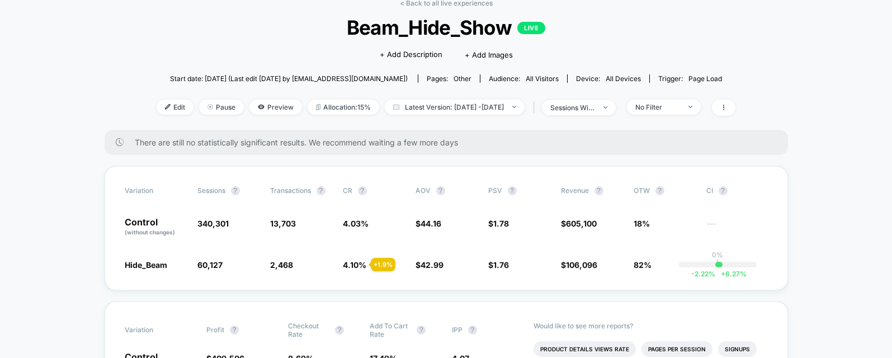
scroll to position [63, 0]
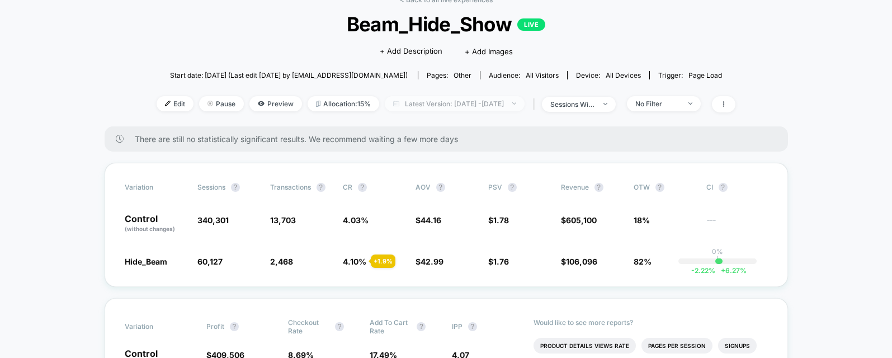
click at [502, 106] on span "Latest Version: Jul 8, 2025 - Oct 8, 2025" at bounding box center [455, 103] width 140 height 15
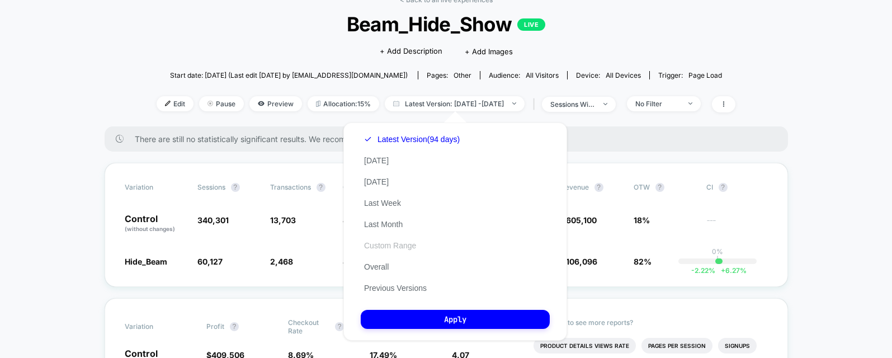
click at [403, 247] on button "Custom Range" at bounding box center [390, 246] width 59 height 10
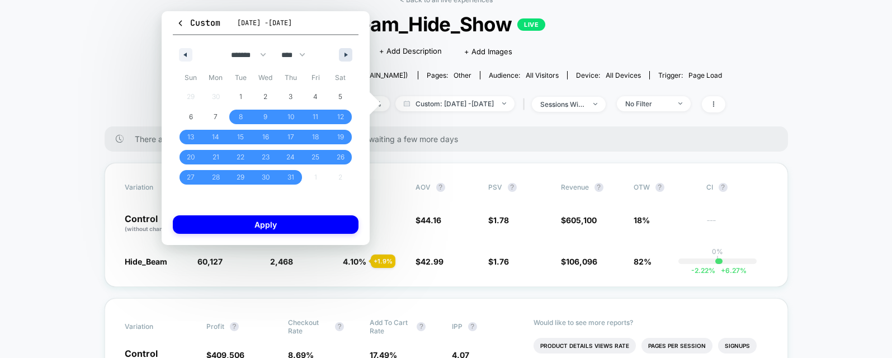
click at [340, 53] on button "button" at bounding box center [345, 54] width 13 height 13
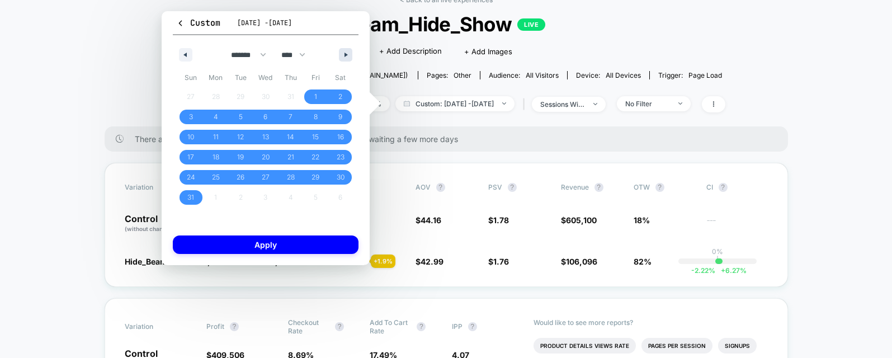
click at [340, 53] on button "button" at bounding box center [345, 54] width 13 height 13
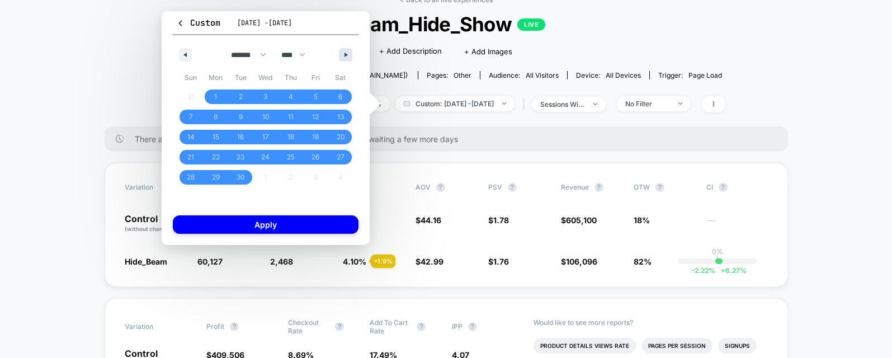
click at [342, 54] on button "button" at bounding box center [345, 54] width 13 height 13
select select "*"
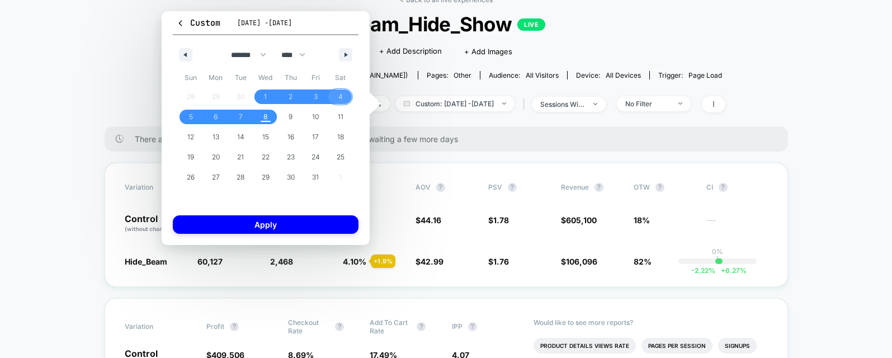
click at [337, 96] on span "4" at bounding box center [340, 96] width 25 height 15
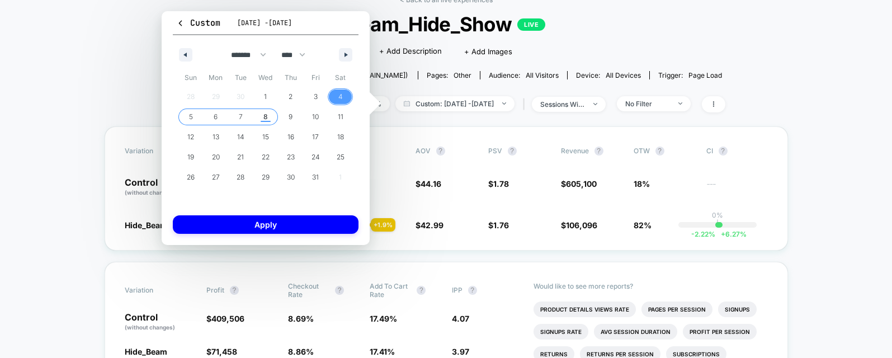
click at [269, 119] on span "8" at bounding box center [265, 117] width 25 height 15
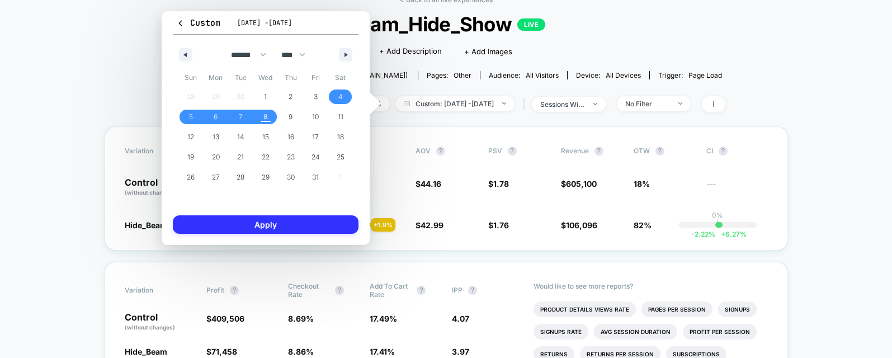
click at [319, 230] on button "Apply" at bounding box center [266, 224] width 186 height 18
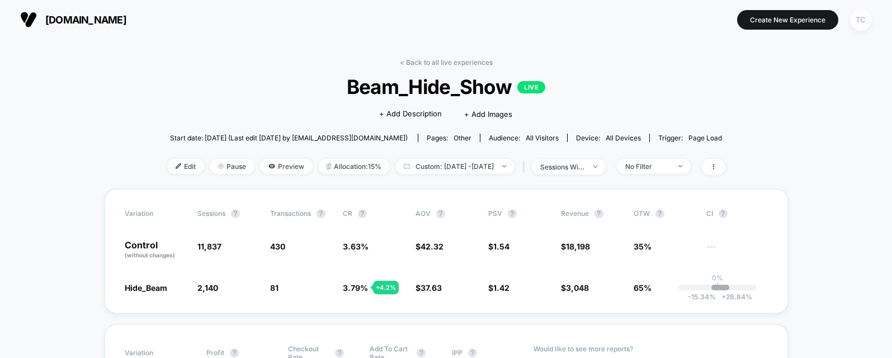
click at [859, 20] on div "TC" at bounding box center [861, 20] width 22 height 22
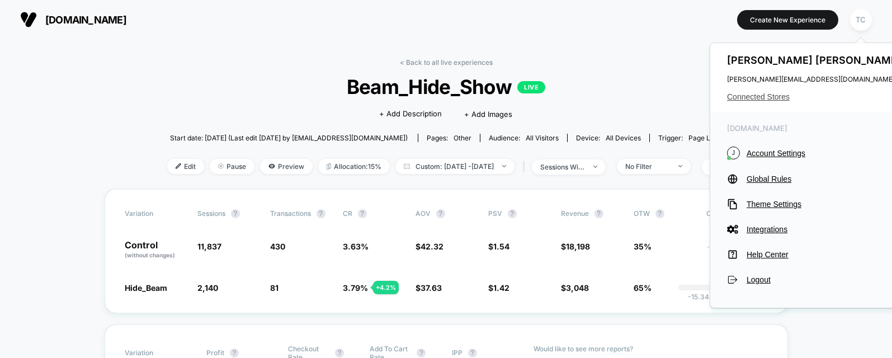
click at [747, 96] on span "Connected Stores" at bounding box center [815, 96] width 177 height 9
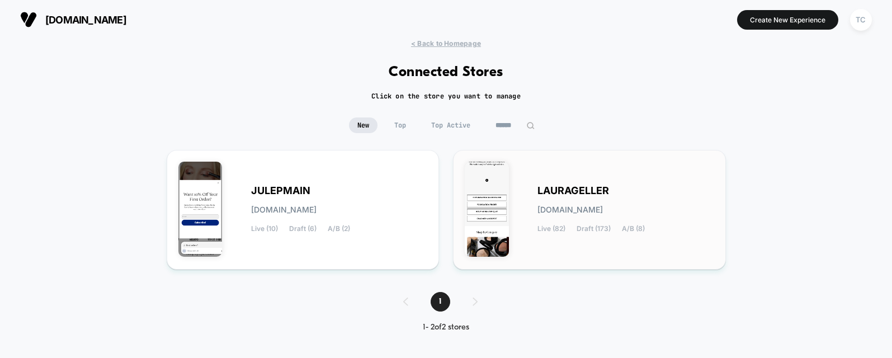
click at [589, 203] on div "LAURAGELLER laurageller.myshopify.com Live (82) Draft (173) A/B (8)" at bounding box center [625, 210] width 177 height 46
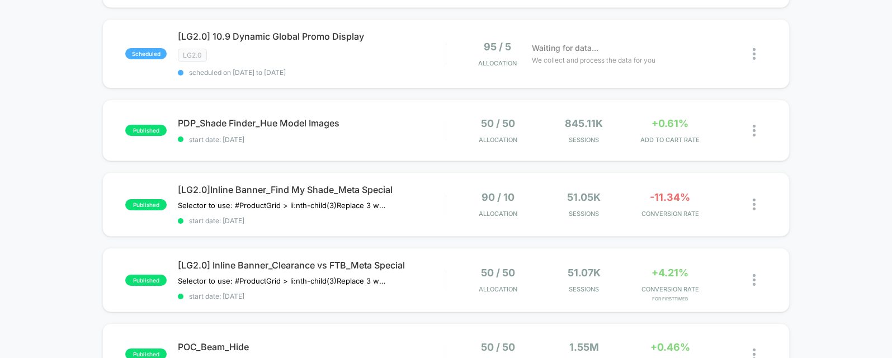
scroll to position [379, 0]
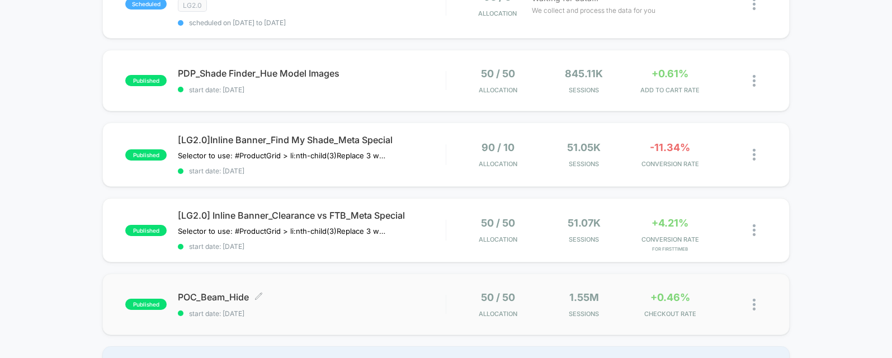
click at [319, 311] on span "start date: [DATE]" at bounding box center [311, 313] width 267 height 8
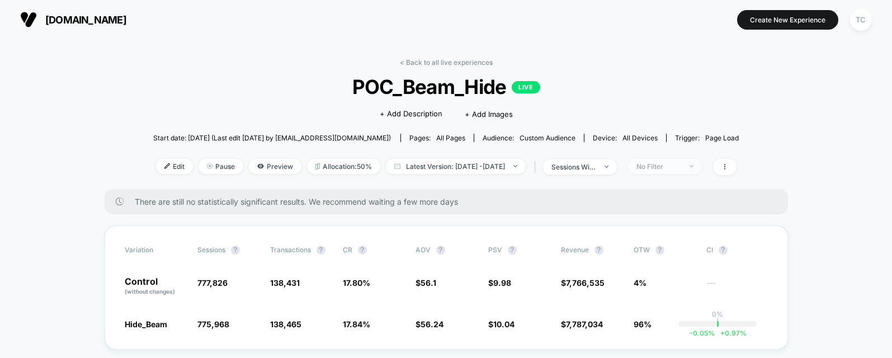
click at [679, 164] on div "No Filter" at bounding box center [658, 166] width 45 height 8
